Goal: Task Accomplishment & Management: Complete application form

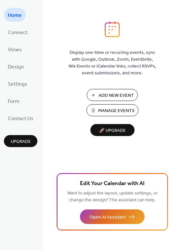
click at [119, 93] on span "Add New Event" at bounding box center [115, 95] width 35 height 7
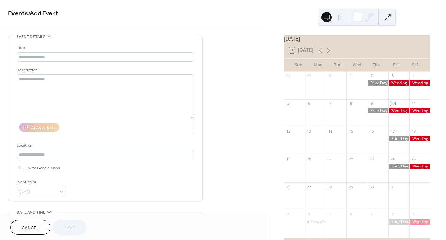
click at [98, 43] on div "Title Description AI Assistant Location Link to Google Maps Event color" at bounding box center [106, 118] width 178 height 164
click at [73, 63] on div "Title Description AI Assistant Location Link to Google Maps Event color" at bounding box center [106, 119] width 178 height 151
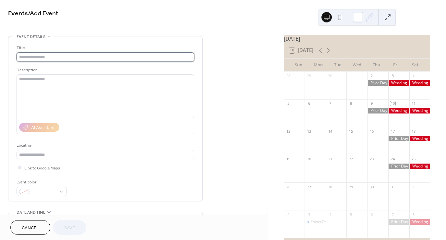
click at [77, 55] on input "text" at bounding box center [106, 56] width 178 height 9
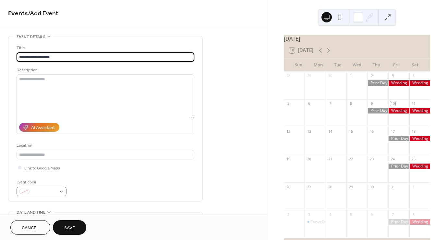
type input "**********"
click at [49, 193] on span at bounding box center [44, 191] width 24 height 7
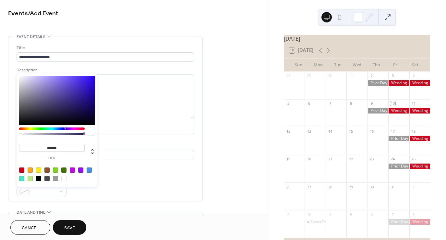
click at [89, 167] on div at bounding box center [89, 169] width 5 height 5
type input "*******"
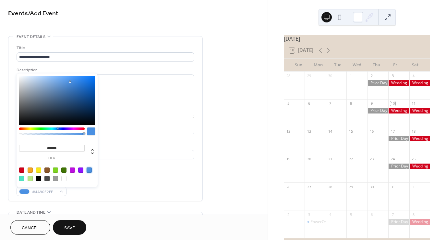
click at [128, 179] on div "Event color #4A90E2FF" at bounding box center [106, 187] width 178 height 17
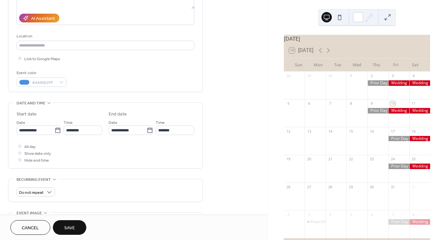
scroll to position [116, 0]
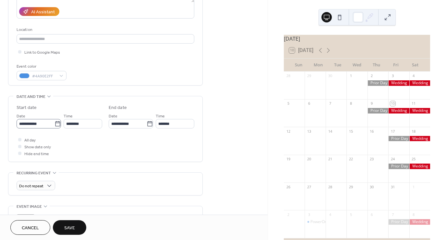
click at [56, 122] on icon at bounding box center [58, 123] width 6 height 6
click at [55, 122] on input "**********" at bounding box center [36, 123] width 38 height 9
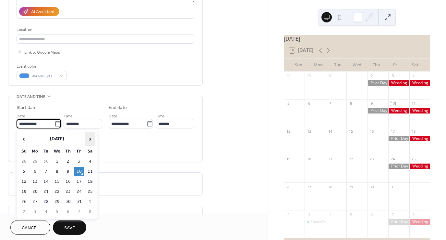
click at [95, 141] on span "›" at bounding box center [90, 138] width 10 height 13
click at [77, 171] on td "9" at bounding box center [79, 171] width 10 height 9
type input "**********"
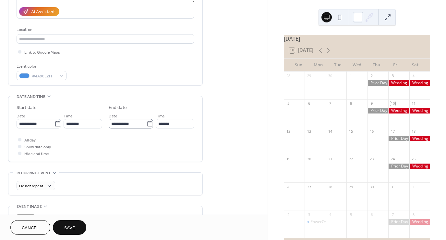
click at [149, 123] on icon at bounding box center [150, 123] width 6 height 6
click at [147, 123] on input "**********" at bounding box center [128, 123] width 38 height 9
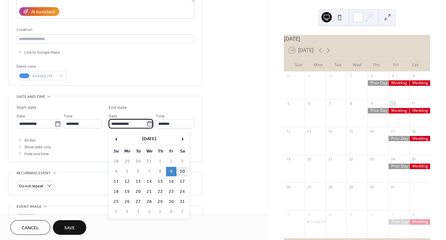
click at [182, 169] on td "10" at bounding box center [182, 171] width 10 height 9
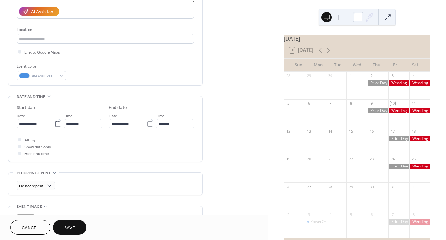
type input "**********"
click at [18, 139] on div at bounding box center [19, 139] width 3 height 3
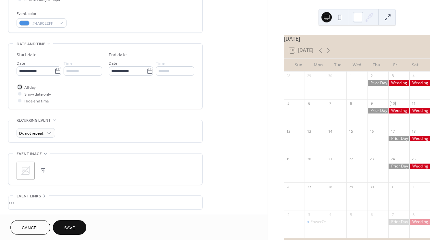
scroll to position [169, 0]
click at [82, 224] on button "Save" at bounding box center [69, 227] width 33 height 15
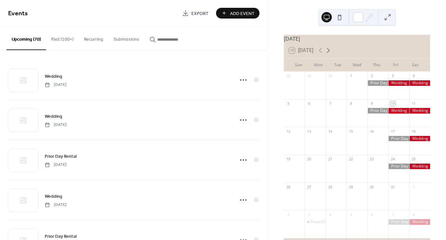
click at [328, 54] on icon at bounding box center [329, 50] width 8 height 8
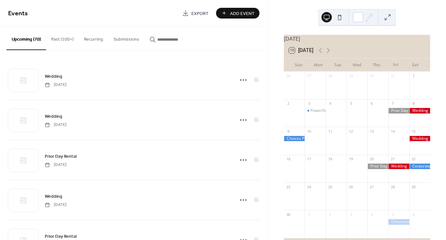
drag, startPoint x: 328, startPoint y: 54, endPoint x: 331, endPoint y: 49, distance: 5.2
click at [331, 49] on div "10 [DATE]" at bounding box center [357, 51] width 146 height 16
click at [332, 54] on icon at bounding box center [329, 50] width 8 height 8
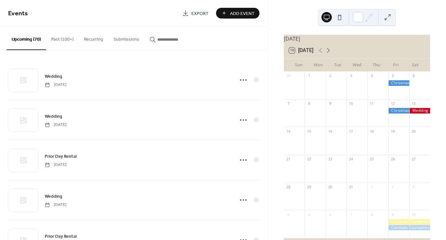
drag, startPoint x: 331, startPoint y: 54, endPoint x: 327, endPoint y: 54, distance: 4.2
click at [327, 54] on icon at bounding box center [329, 50] width 8 height 8
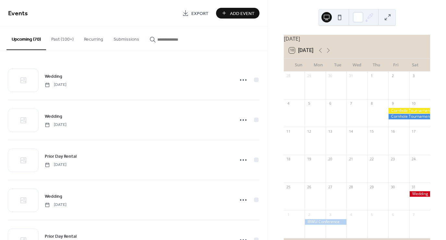
click at [400, 119] on div at bounding box center [410, 117] width 42 height 6
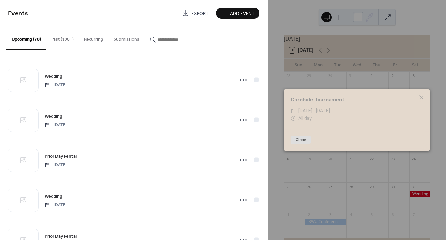
click at [305, 141] on button "Close" at bounding box center [301, 139] width 20 height 8
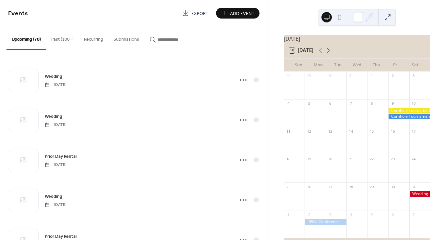
click at [330, 53] on icon at bounding box center [328, 50] width 3 height 5
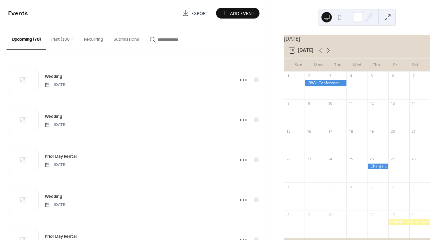
click at [330, 53] on icon at bounding box center [328, 50] width 3 height 5
